Goal: Task Accomplishment & Management: Manage account settings

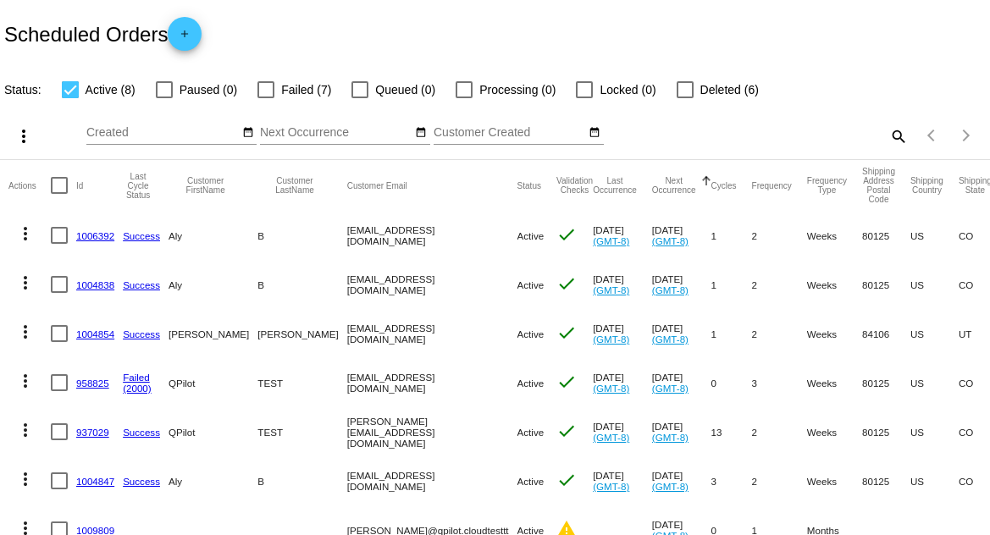
drag, startPoint x: 858, startPoint y: 133, endPoint x: 880, endPoint y: 135, distance: 21.2
click at [860, 135] on div "search" at bounding box center [784, 136] width 246 height 26
click at [887, 135] on mat-icon "search" at bounding box center [897, 136] width 20 height 26
click at [819, 139] on input "Search" at bounding box center [784, 133] width 246 height 14
type input "1004847"
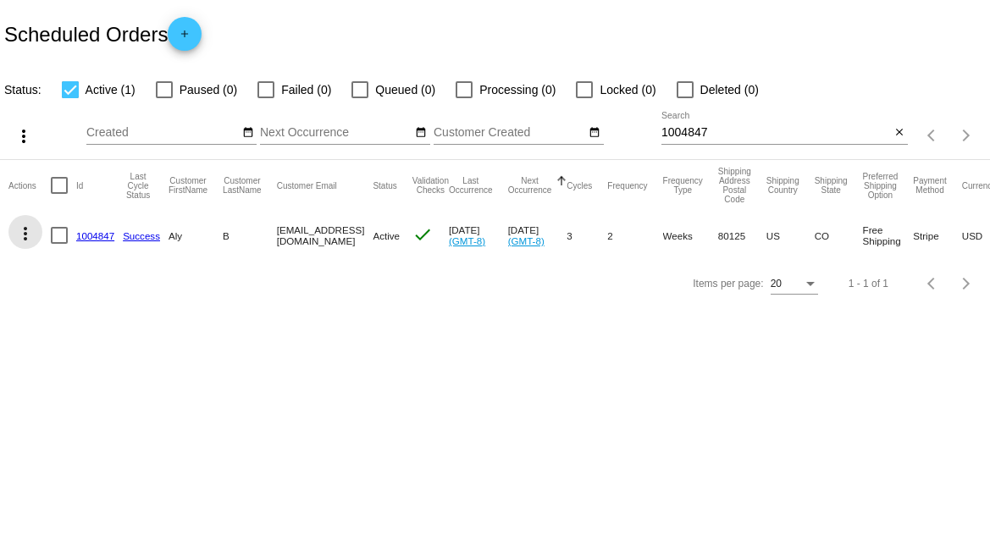
click at [25, 224] on mat-icon "more_vert" at bounding box center [25, 233] width 20 height 20
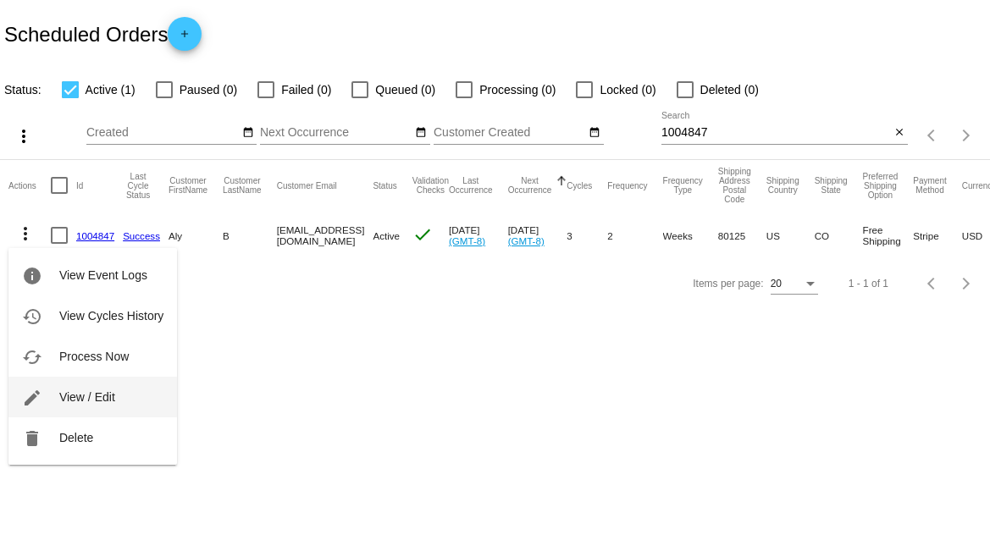
click at [101, 390] on span "View / Edit" at bounding box center [87, 397] width 56 height 14
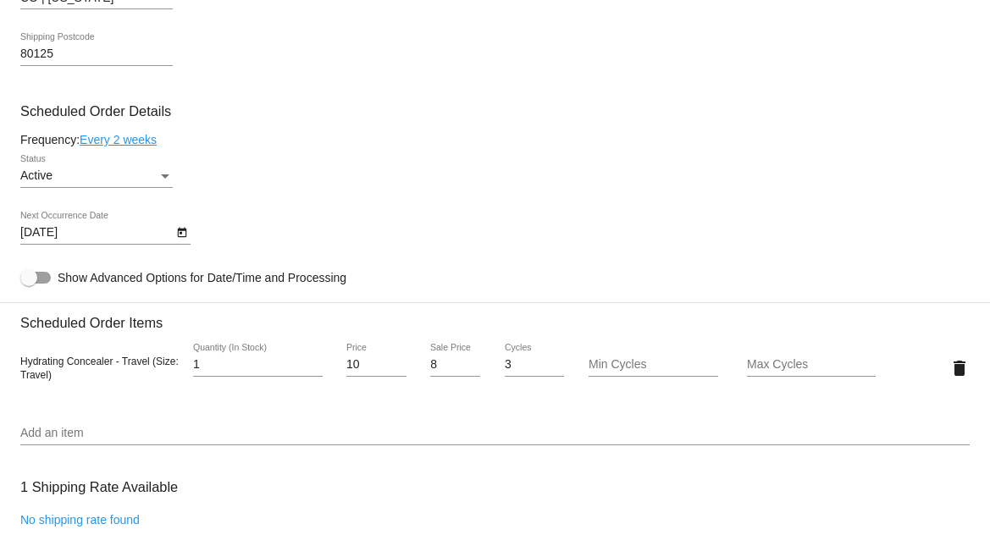
scroll to position [897, 0]
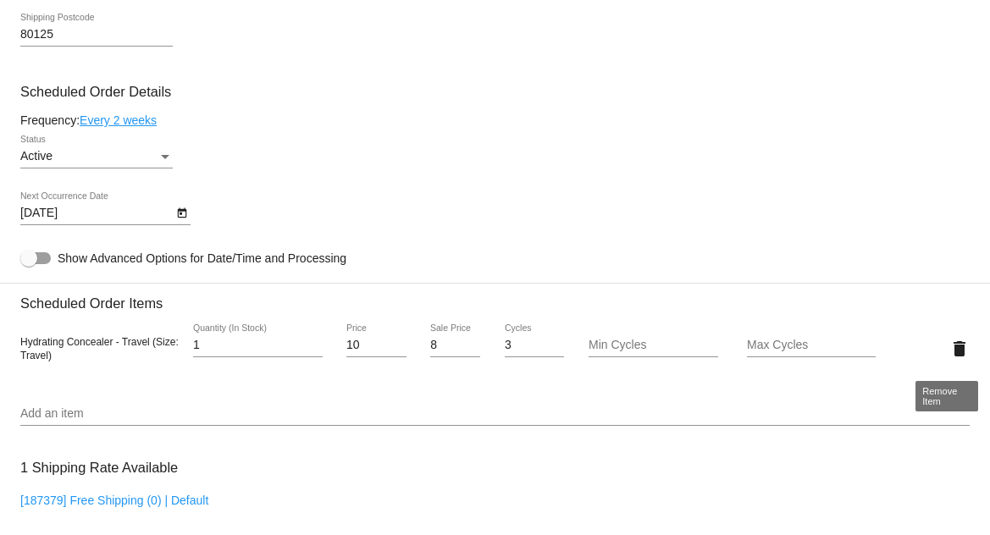
click at [949, 355] on mat-icon "delete" at bounding box center [959, 349] width 20 height 20
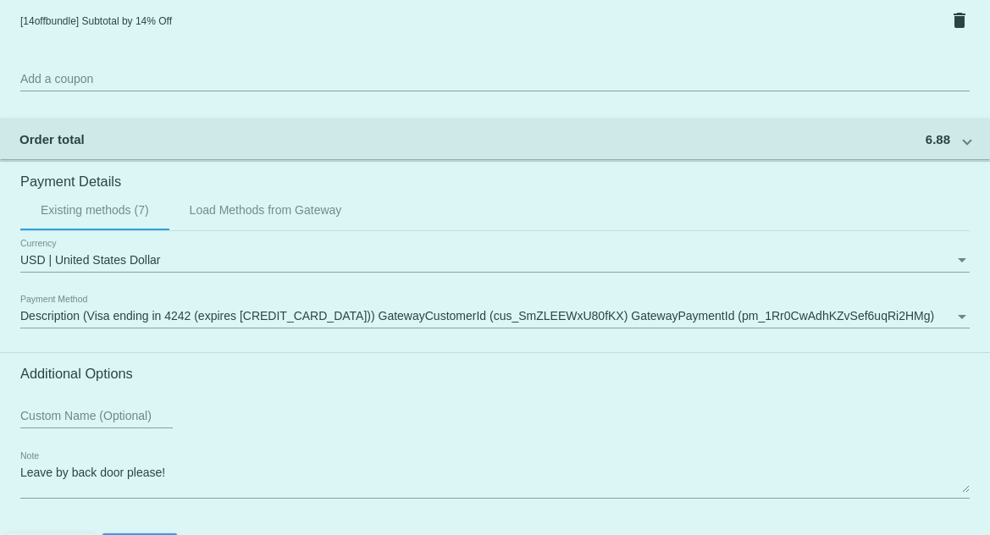
scroll to position [1467, 0]
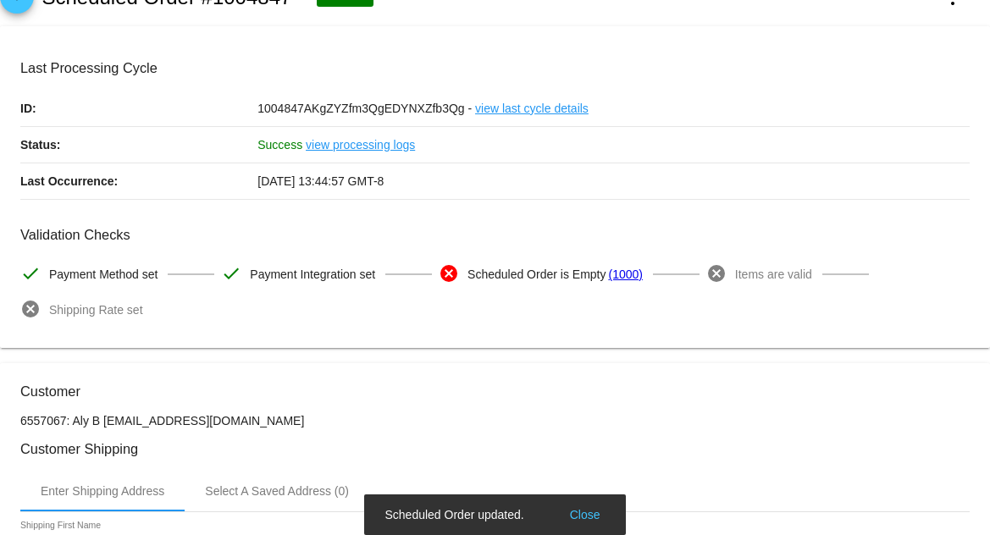
scroll to position [0, 0]
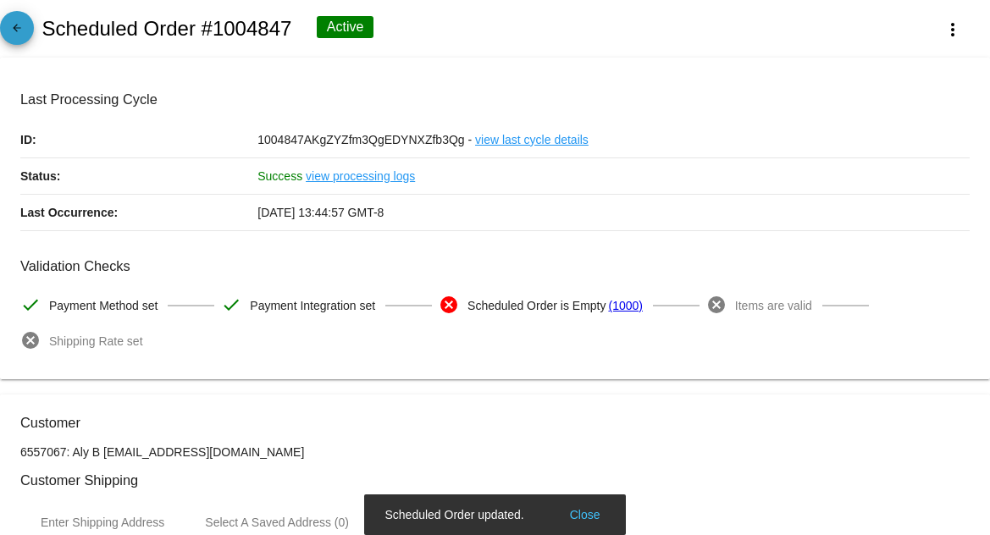
click at [25, 37] on mat-icon "arrow_back" at bounding box center [17, 32] width 20 height 20
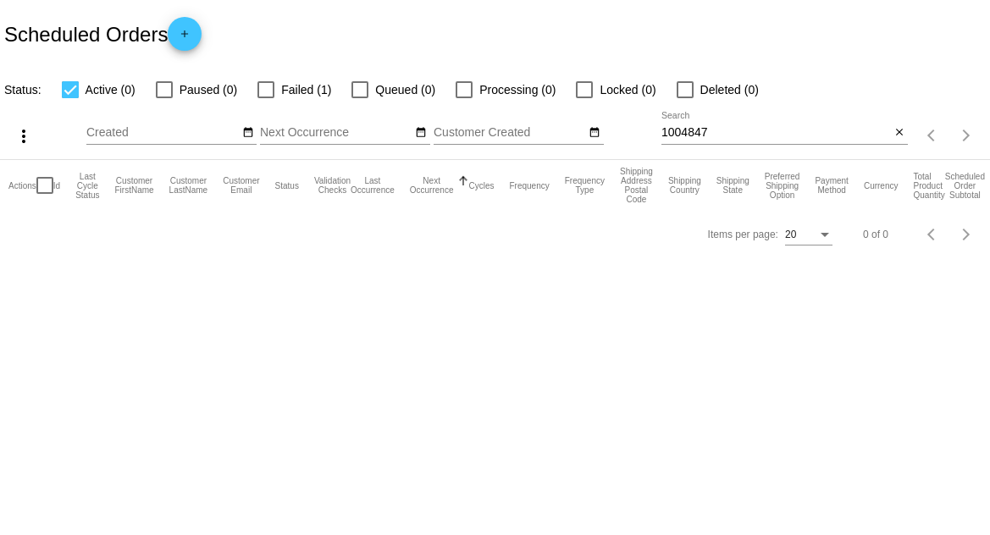
click at [720, 129] on input "1004847" at bounding box center [775, 133] width 229 height 14
click at [298, 84] on span "Failed (1)" at bounding box center [306, 90] width 50 height 20
click at [266, 98] on input "Failed (1)" at bounding box center [265, 98] width 1 height 1
checkbox input "true"
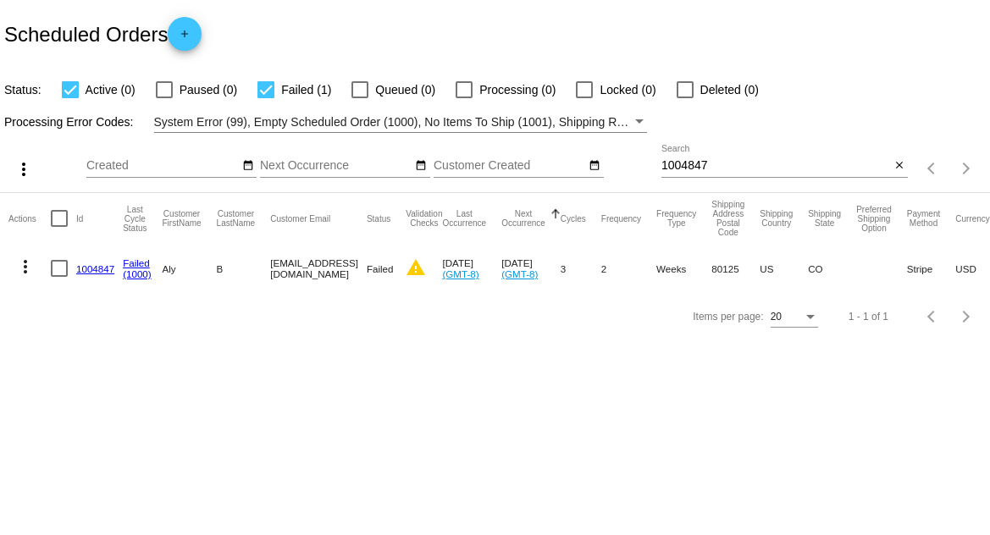
click at [92, 270] on link "1004847" at bounding box center [95, 268] width 38 height 11
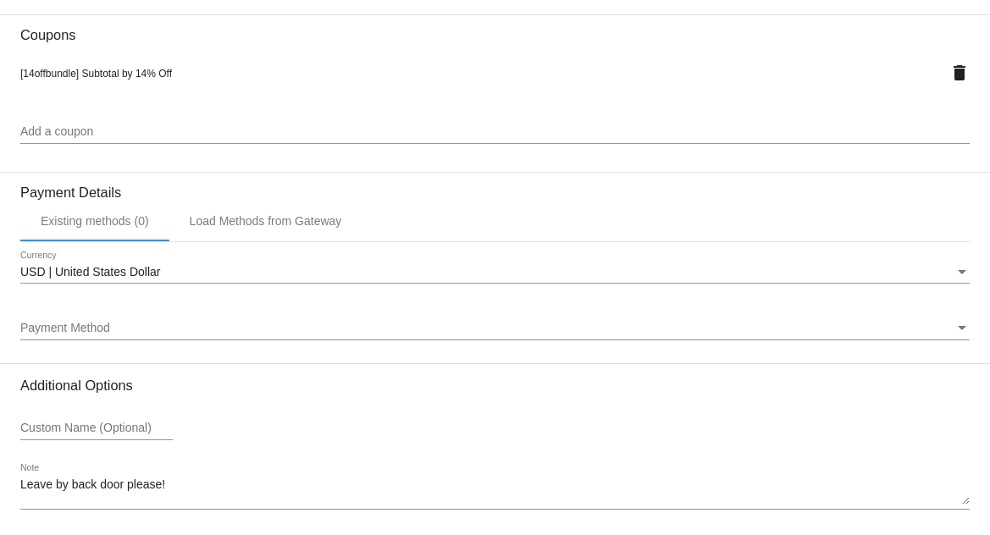
scroll to position [1543, 0]
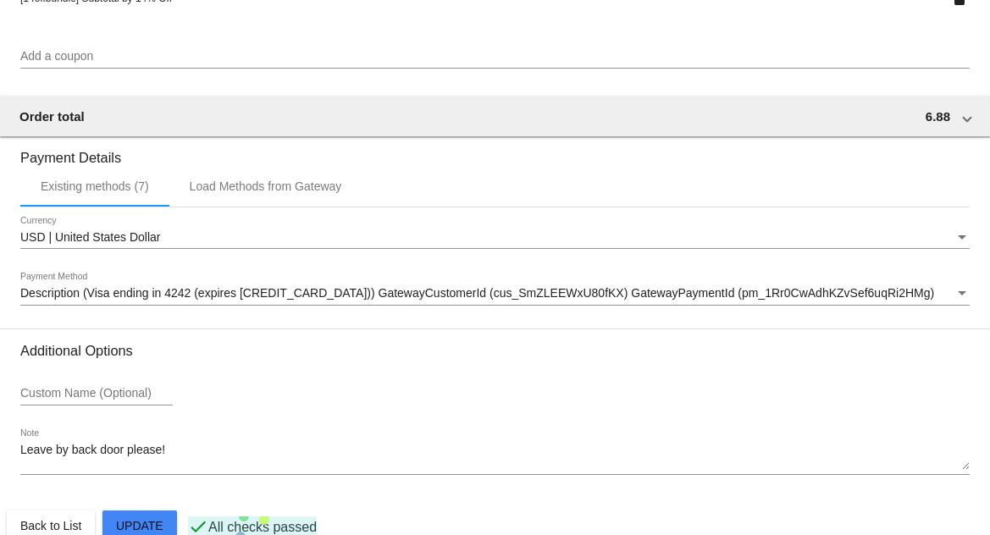
click at [142, 244] on span "USD | United States Dollar" at bounding box center [90, 237] width 140 height 14
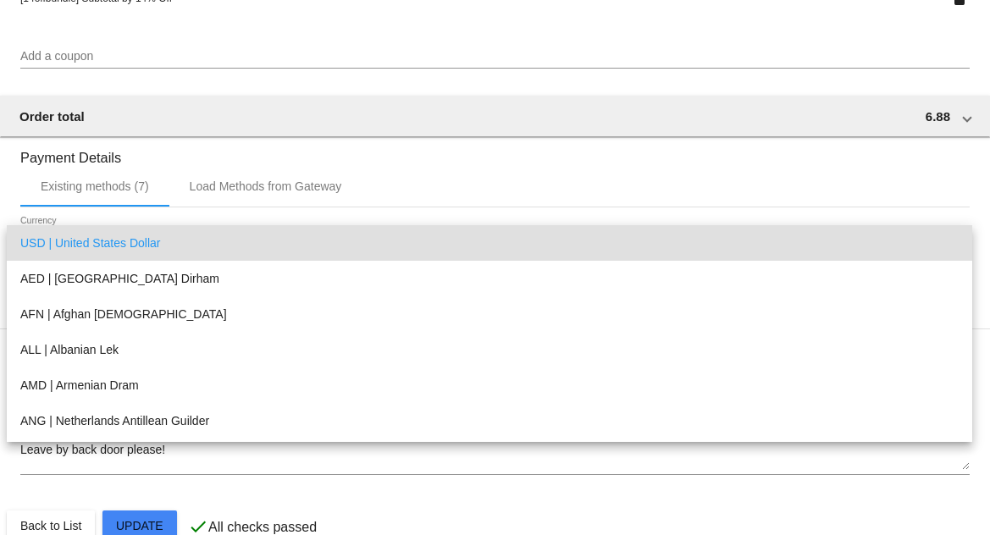
click at [234, 212] on div at bounding box center [495, 267] width 990 height 535
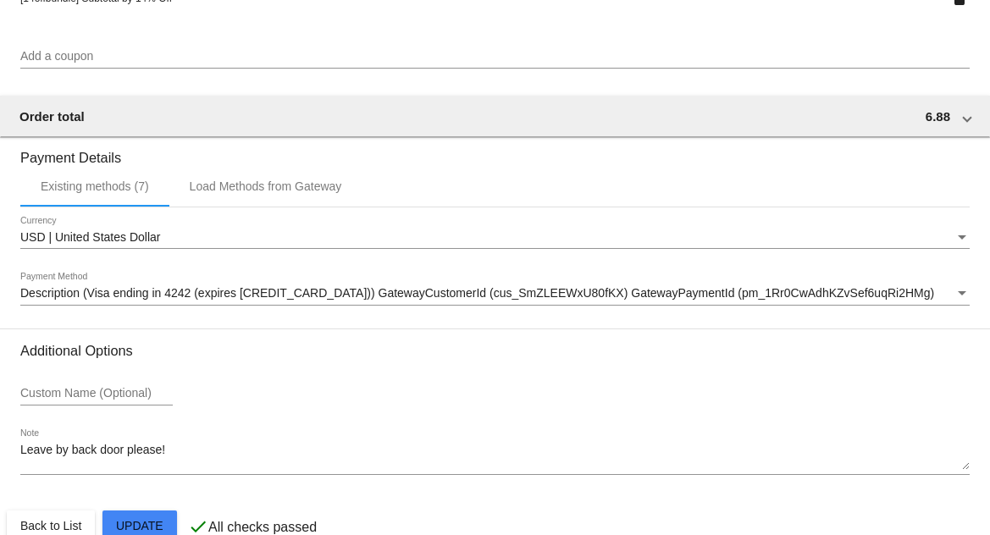
click at [205, 294] on span "Description (Visa ending in 4242 (expires [CREDIT_CARD_DATA])) GatewayCustomerI…" at bounding box center [476, 293] width 913 height 14
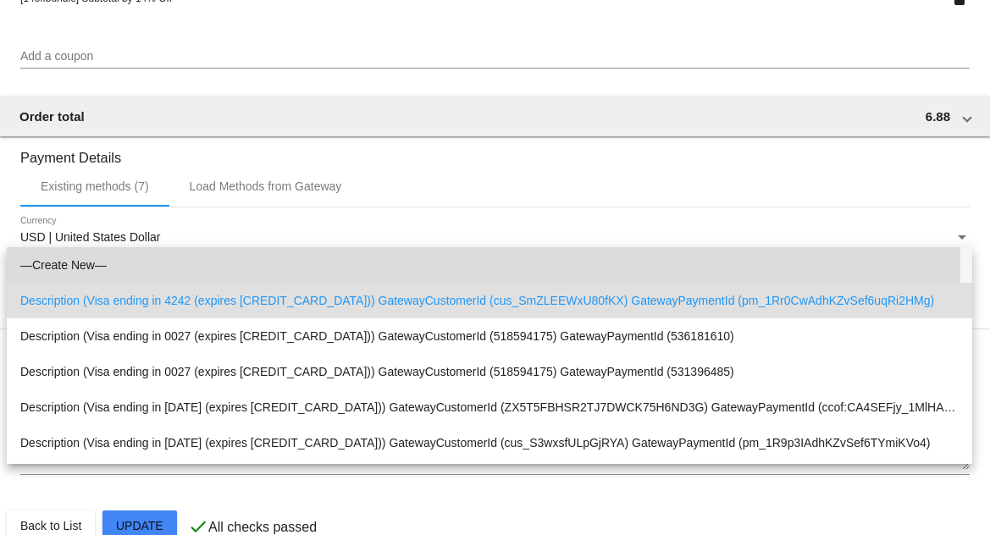
click at [144, 261] on span "—Create New—" at bounding box center [489, 265] width 938 height 36
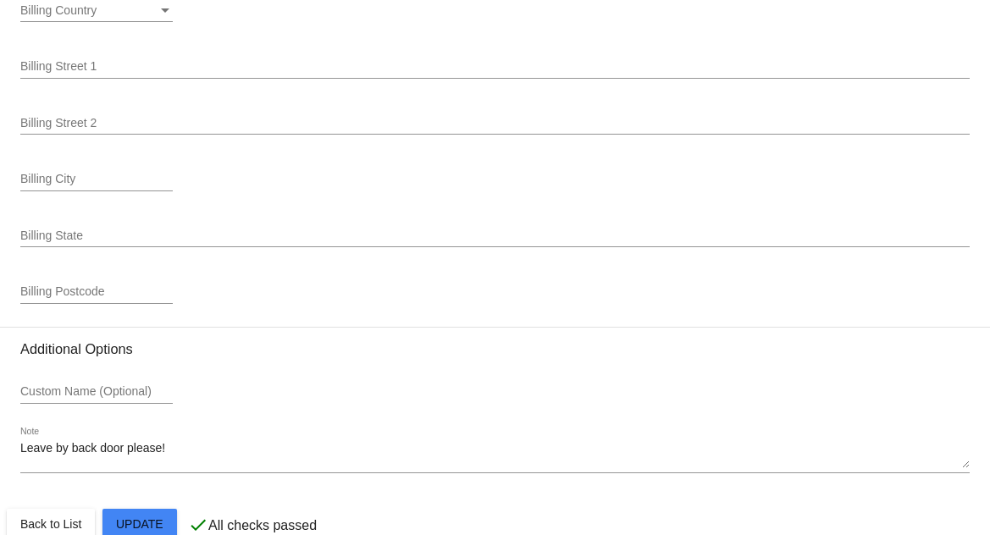
scroll to position [2265, 0]
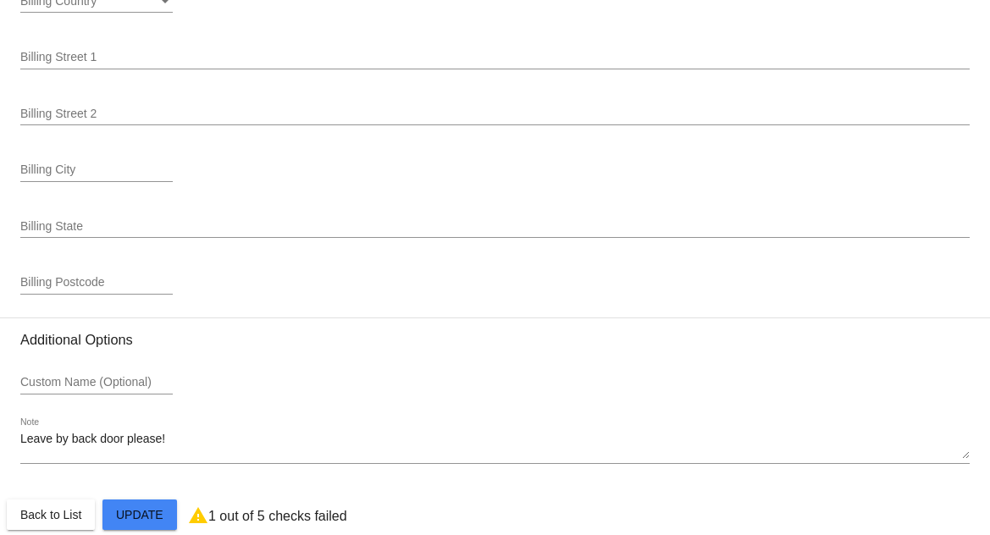
scroll to position [2300, 0]
